Goal: Information Seeking & Learning: Learn about a topic

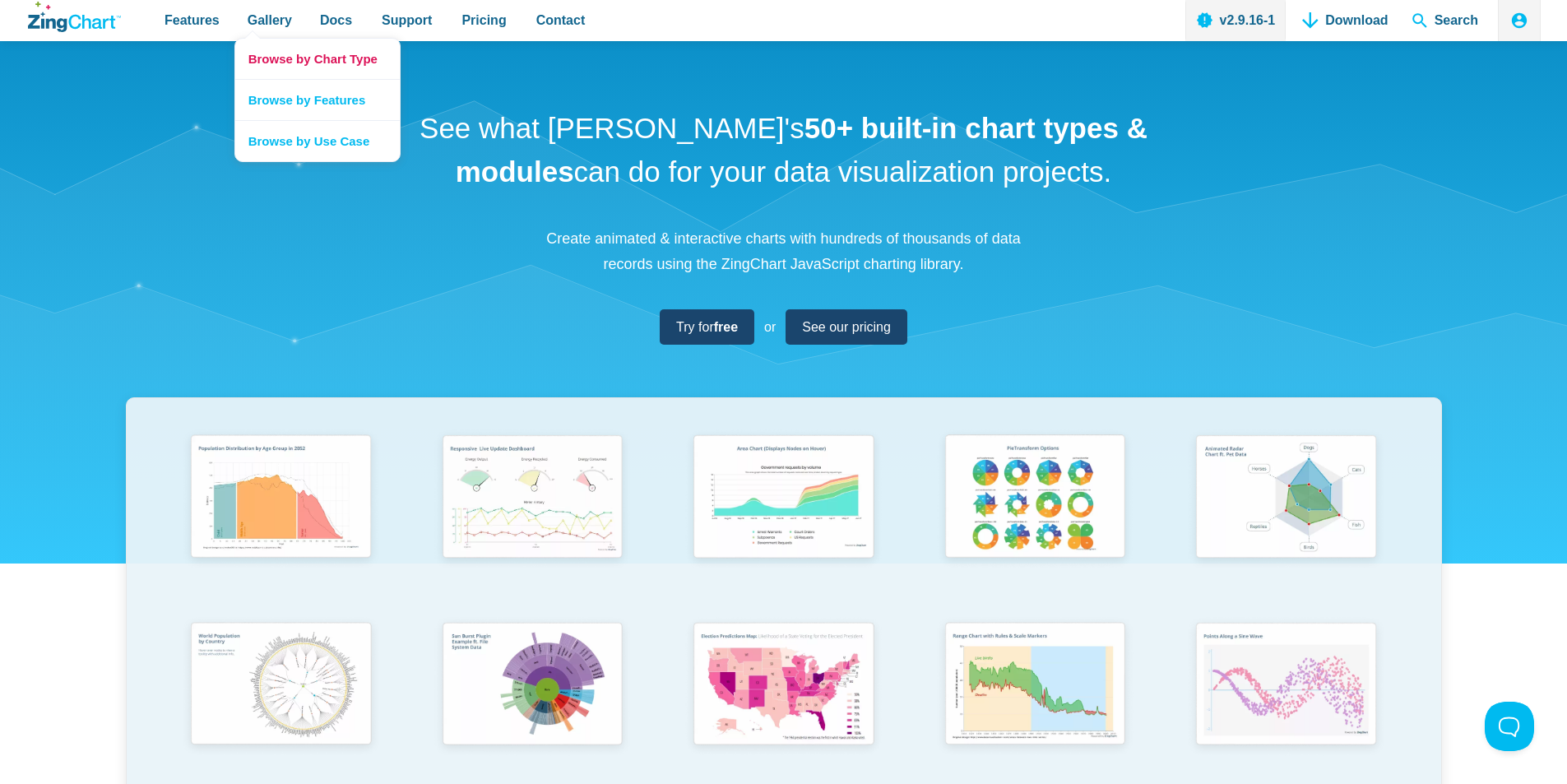
click at [275, 56] on link "Browse by Chart Type" at bounding box center [318, 59] width 165 height 41
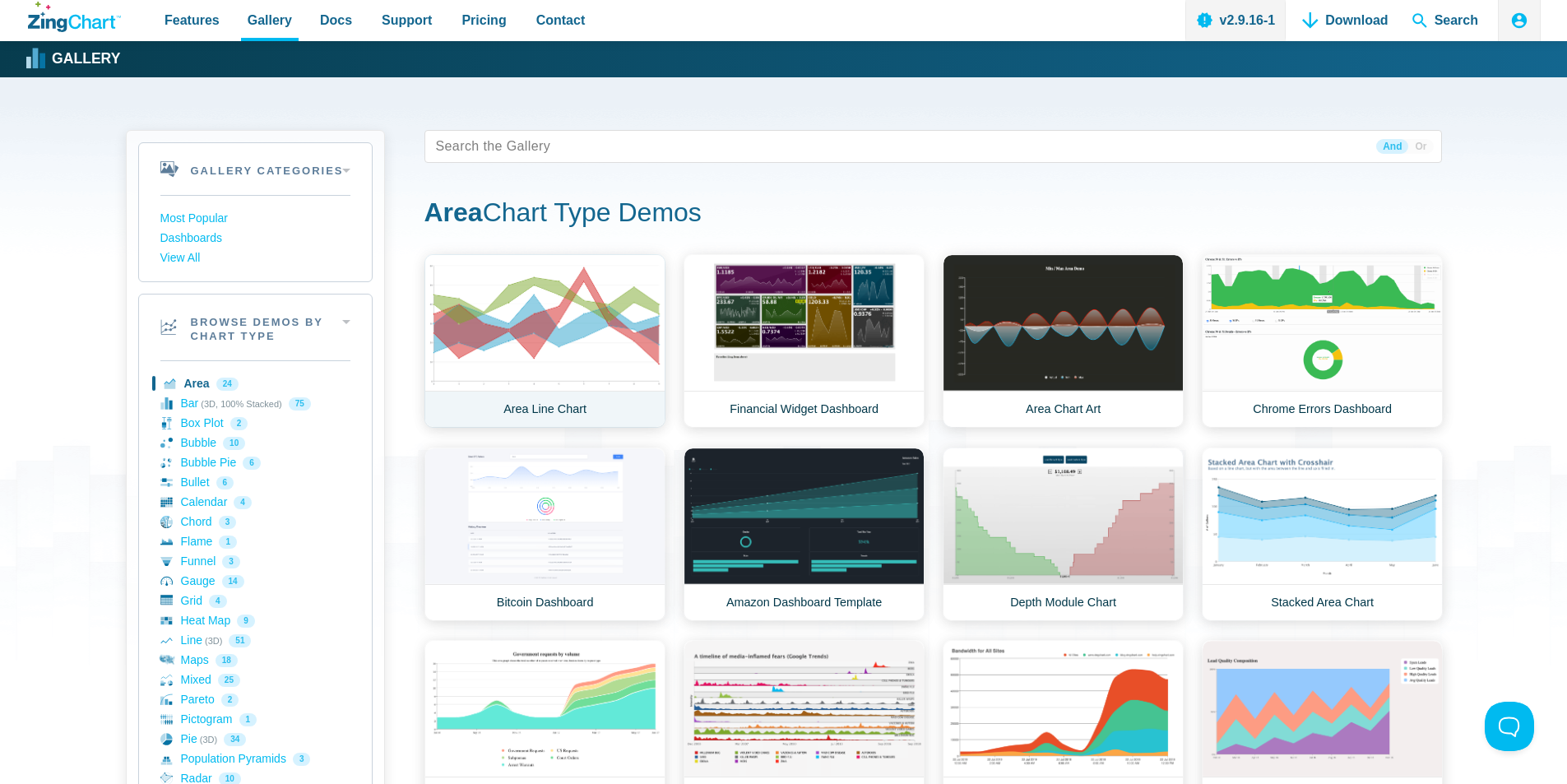
click at [522, 314] on link "Area Line Chart" at bounding box center [545, 340] width 241 height 173
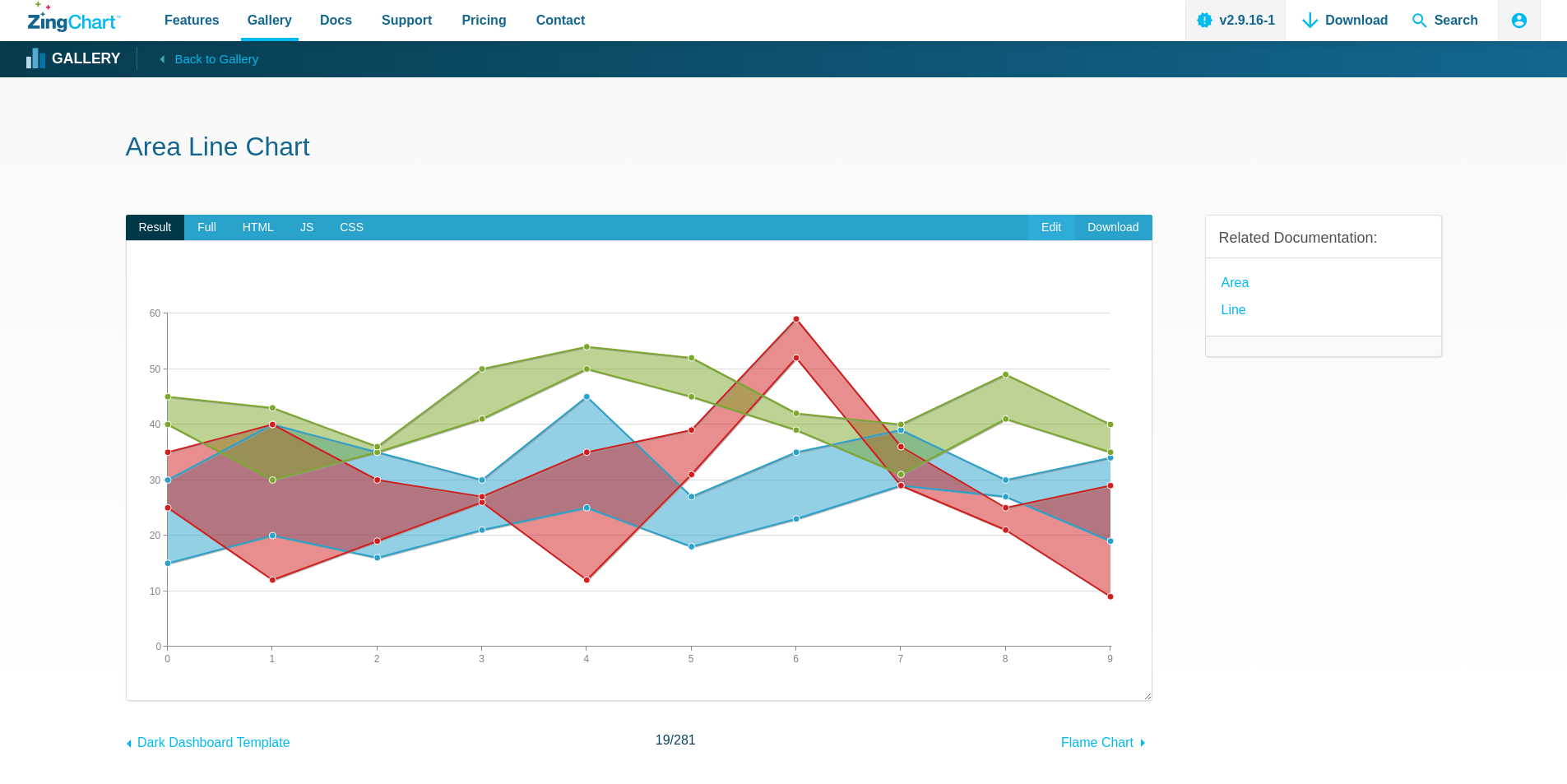
click at [1057, 225] on link "Edit" at bounding box center [1051, 228] width 46 height 26
